Goal: Information Seeking & Learning: Learn about a topic

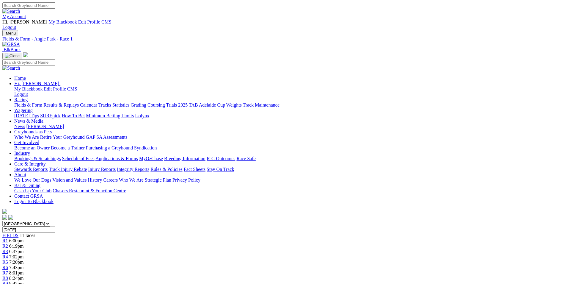
click at [26, 14] on link "My Account" at bounding box center [14, 16] width 24 height 5
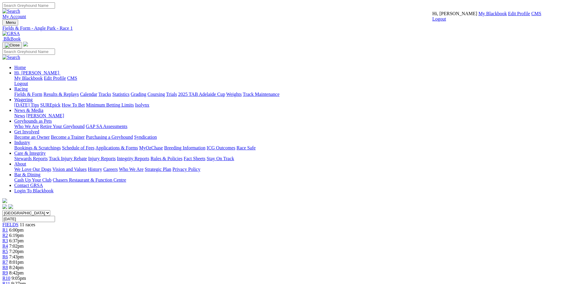
click at [373, 16] on link "CMS" at bounding box center [536, 13] width 10 height 5
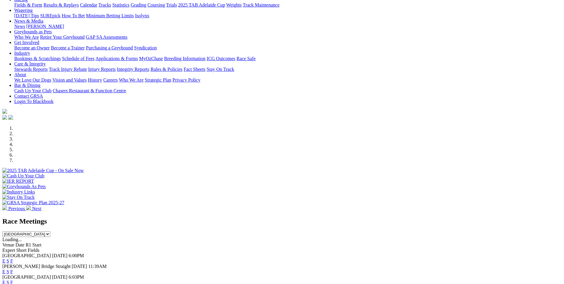
scroll to position [119, 0]
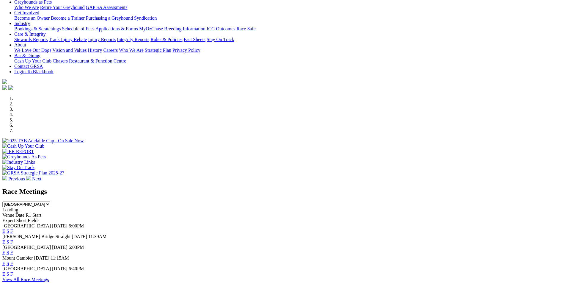
click at [5, 228] on link "E" at bounding box center [3, 230] width 3 height 5
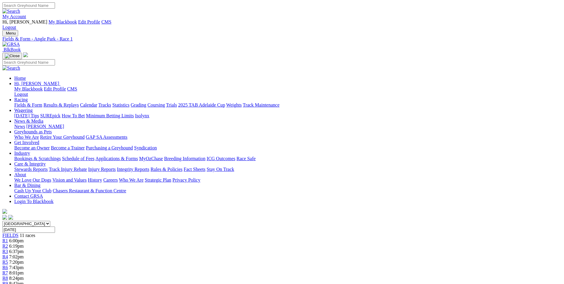
click at [20, 42] on img at bounding box center [11, 44] width 18 height 5
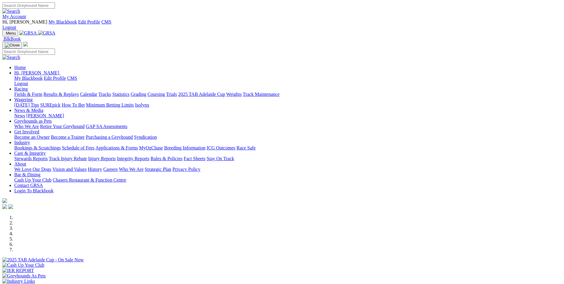
scroll to position [89, 0]
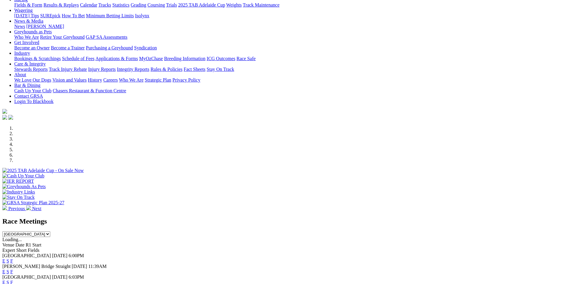
click at [5, 258] on link "E" at bounding box center [3, 260] width 3 height 5
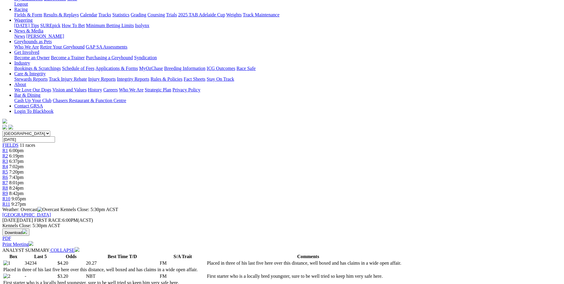
scroll to position [119, 0]
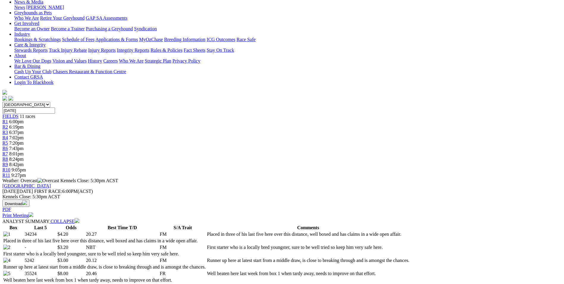
drag, startPoint x: 251, startPoint y: 126, endPoint x: 394, endPoint y: 146, distance: 144.3
drag, startPoint x: 394, startPoint y: 146, endPoint x: 353, endPoint y: 141, distance: 41.0
copy p "We start the evening with a maiden over the 342M, Lady Turbine (4) was runner u…"
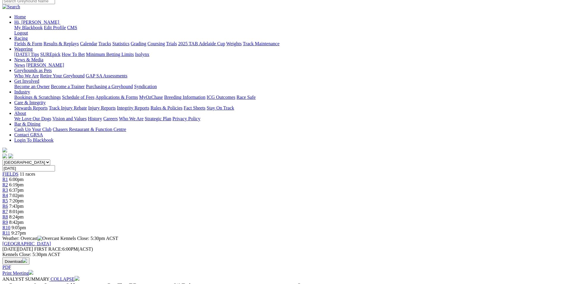
scroll to position [0, 0]
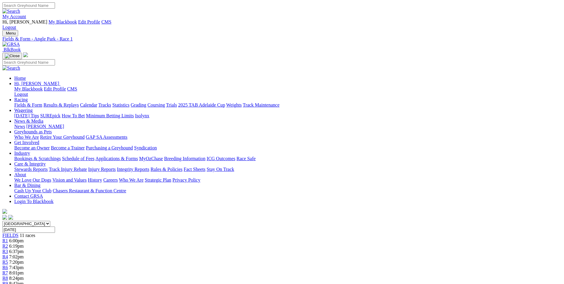
click at [24, 243] on span "6:19pm" at bounding box center [16, 245] width 15 height 5
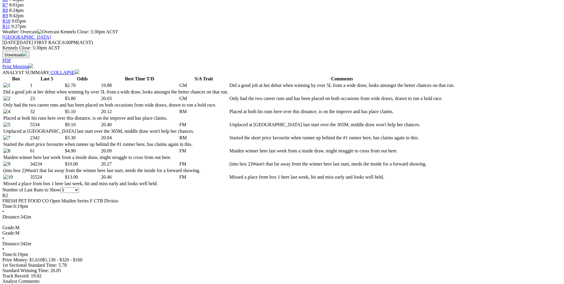
scroll to position [178, 0]
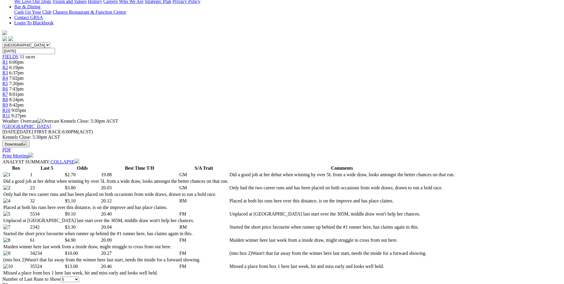
drag, startPoint x: 259, startPoint y: 87, endPoint x: 298, endPoint y: 108, distance: 44.3
drag, startPoint x: 298, startPoint y: 108, endPoint x: 283, endPoint y: 98, distance: 18.6
copy p "This is the Final of the maiden series, Nod Feeney (1) was a good winner here l…"
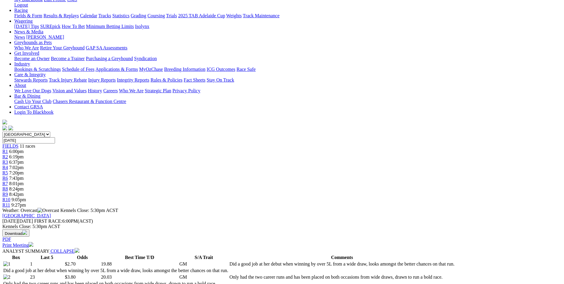
click at [24, 159] on span "6:37pm" at bounding box center [16, 161] width 15 height 5
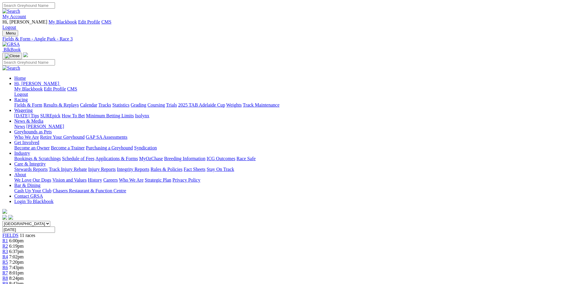
drag, startPoint x: 257, startPoint y: 245, endPoint x: 410, endPoint y: 260, distance: 153.8
drag, startPoint x: 410, startPoint y: 260, endPoint x: 382, endPoint y: 255, distance: 28.9
copy p "This is over the 530M and Home Town (1) finally has a decent draw here tonight,…"
click at [24, 254] on span "7:02pm" at bounding box center [16, 256] width 15 height 5
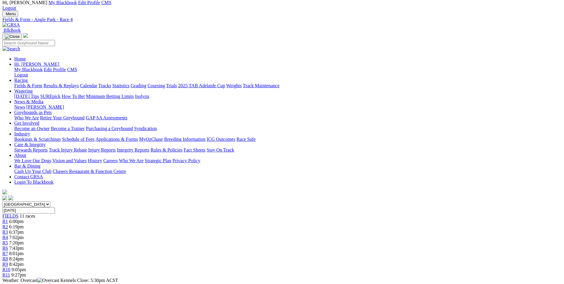
scroll to position [30, 0]
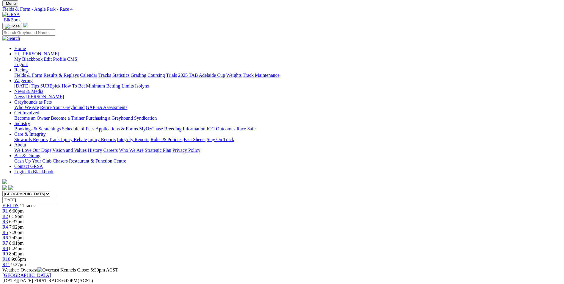
drag, startPoint x: 221, startPoint y: 249, endPoint x: 265, endPoint y: 264, distance: 47.3
drag, startPoint x: 265, startPoint y: 264, endPoint x: 259, endPoint y: 259, distance: 7.8
copy p "Dashing Slay (3) missed a place here last Thursday when a short priced favorite…"
click at [24, 229] on span "7:20pm" at bounding box center [16, 231] width 15 height 5
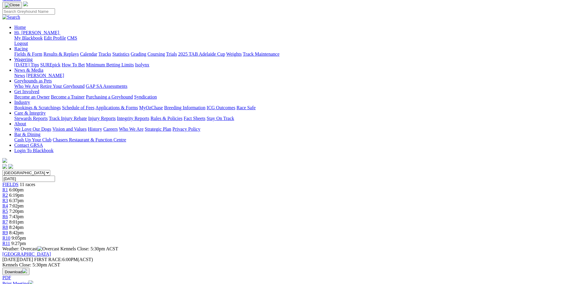
scroll to position [59, 0]
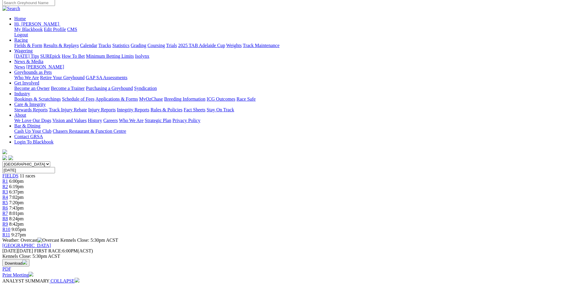
drag, startPoint x: 243, startPoint y: 196, endPoint x: 376, endPoint y: 210, distance: 134.2
drag, startPoint x: 376, startPoint y: 210, endPoint x: 350, endPoint y: 206, distance: 26.4
copy p "Capybara (6) has been well travelled in recent months, she won here on her retu…"
click at [8, 205] on span "R6" at bounding box center [5, 207] width 6 height 5
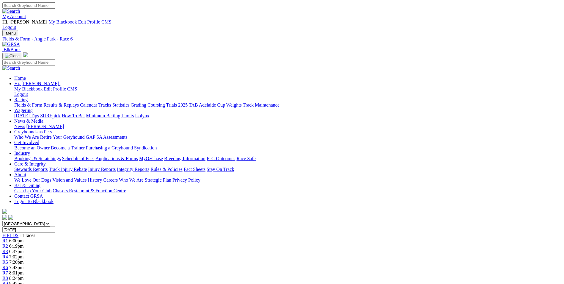
drag, startPoint x: 221, startPoint y: 257, endPoint x: 265, endPoint y: 271, distance: 47.0
drag, startPoint x: 265, startPoint y: 271, endPoint x: 249, endPoint y: 264, distance: 18.2
copy p "We have a first class event here over the 342M, Right Side Up (8) found his old…"
click at [326, 221] on div "South Australia New South Wales Northern Territory Queensland Tasmania Victoria…" at bounding box center [281, 259] width 559 height 76
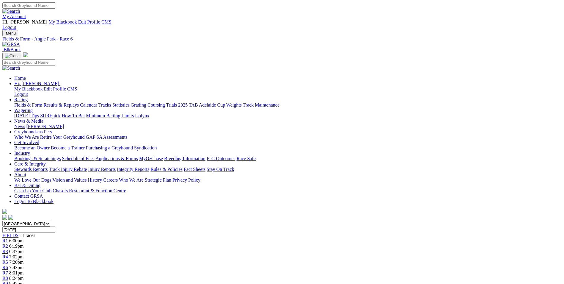
click at [332, 270] on div "R7 8:01pm" at bounding box center [281, 272] width 559 height 5
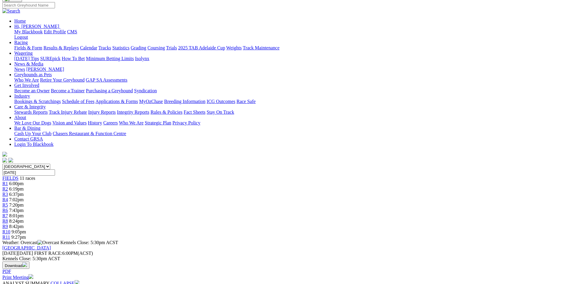
scroll to position [59, 0]
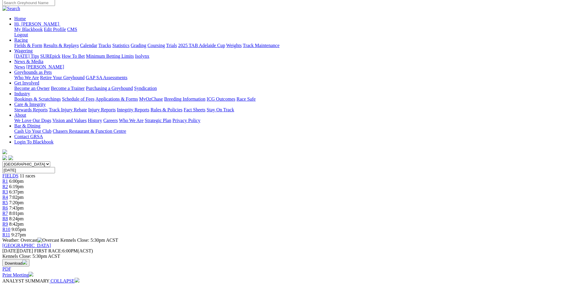
drag, startPoint x: 198, startPoint y: 194, endPoint x: 343, endPoint y: 208, distance: 145.7
drag, startPoint x: 343, startPoint y: 208, endPoint x: 314, endPoint y: 201, distance: 30.0
copy p "Oakvale Cowboy (1) recent racing has been at Murray Bridge, won three on the tr…"
click at [8, 216] on link "R8" at bounding box center [5, 218] width 6 height 5
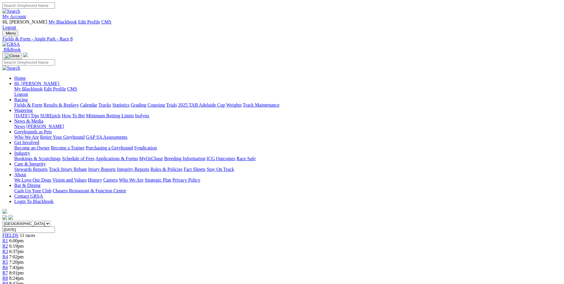
drag, startPoint x: 240, startPoint y: 254, endPoint x: 252, endPoint y: 271, distance: 20.4
drag, startPoint x: 252, startPoint y: 271, endPoint x: 253, endPoint y: 267, distance: 4.3
copy p "Victa Tara (7) is the one to beat here tonight on her best form, she has very g…"
click at [8, 281] on link "R9" at bounding box center [5, 283] width 6 height 5
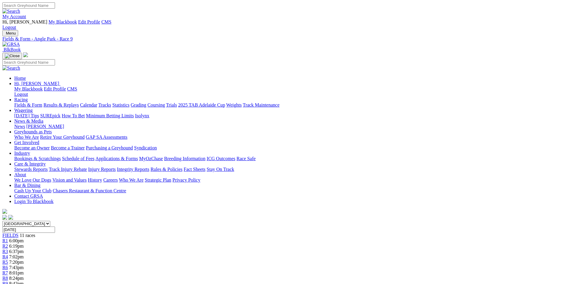
drag, startPoint x: 212, startPoint y: 236, endPoint x: 230, endPoint y: 251, distance: 24.3
drag, startPoint x: 230, startPoint y: 251, endPoint x: 226, endPoint y: 244, distance: 8.7
copy p "Billions (8) won his maiden here two starts back in quick time here, placed fro…"
click at [413, 283] on div "R10 9:05pm" at bounding box center [281, 288] width 559 height 5
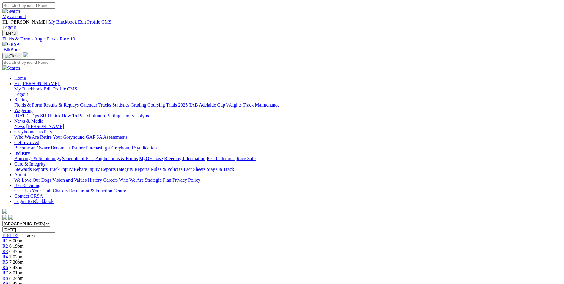
drag, startPoint x: 237, startPoint y: 235, endPoint x: 322, endPoint y: 252, distance: 87.1
drag, startPoint x: 322, startPoint y: 252, endPoint x: 307, endPoint y: 247, distance: 15.8
click at [472, 221] on div "South Australia New South Wales Northern Territory Queensland Tasmania Victoria…" at bounding box center [281, 259] width 559 height 76
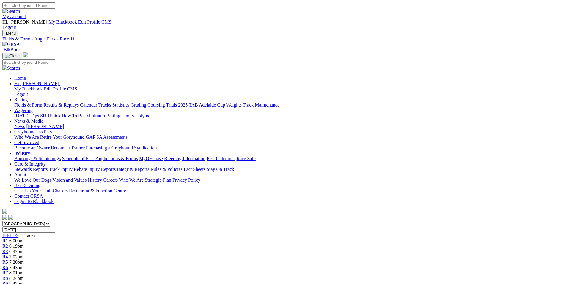
drag, startPoint x: 243, startPoint y: 246, endPoint x: 369, endPoint y: 264, distance: 127.7
drag, startPoint x: 369, startPoint y: 264, endPoint x: 344, endPoint y: 251, distance: 28.5
copy p "Boots (1) can send us home on a winning note on his best form, trialled in quic…"
drag, startPoint x: 222, startPoint y: 264, endPoint x: 216, endPoint y: 258, distance: 8.2
